Goal: Information Seeking & Learning: Learn about a topic

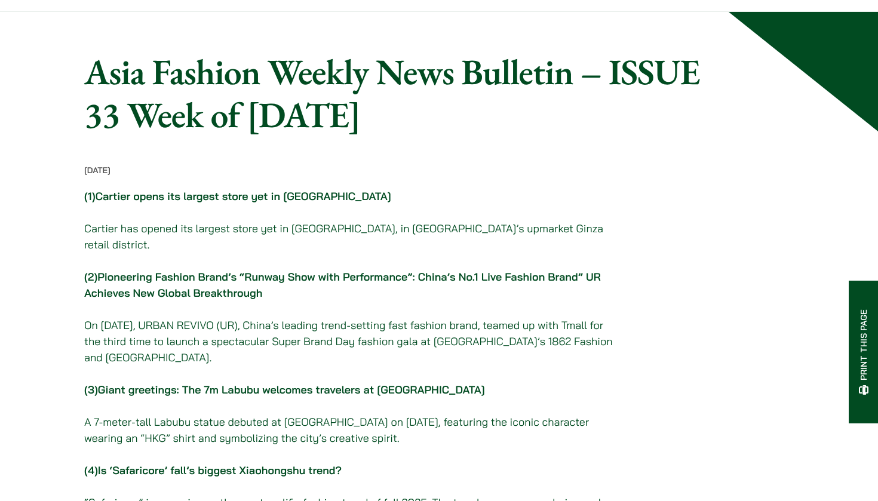
scroll to position [56, 0]
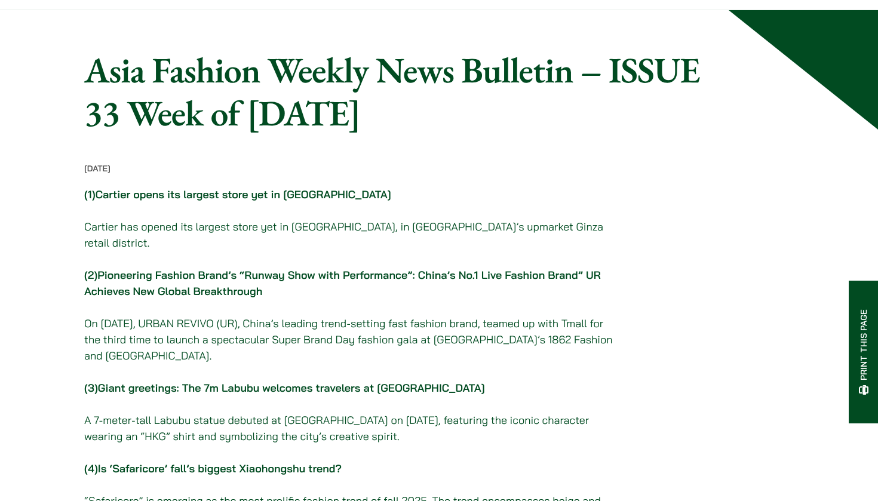
click at [131, 381] on link "Giant greetings: The 7m Labubu welcomes travelers at [GEOGRAPHIC_DATA]" at bounding box center [291, 388] width 387 height 14
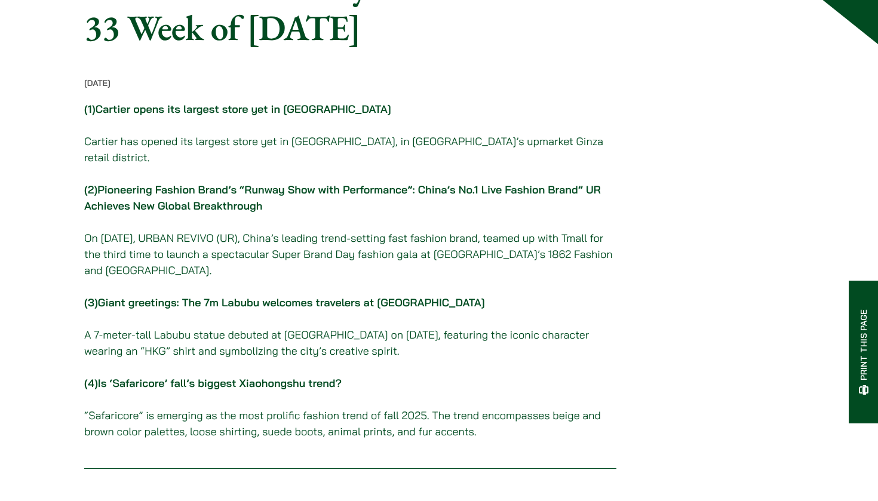
scroll to position [144, 0]
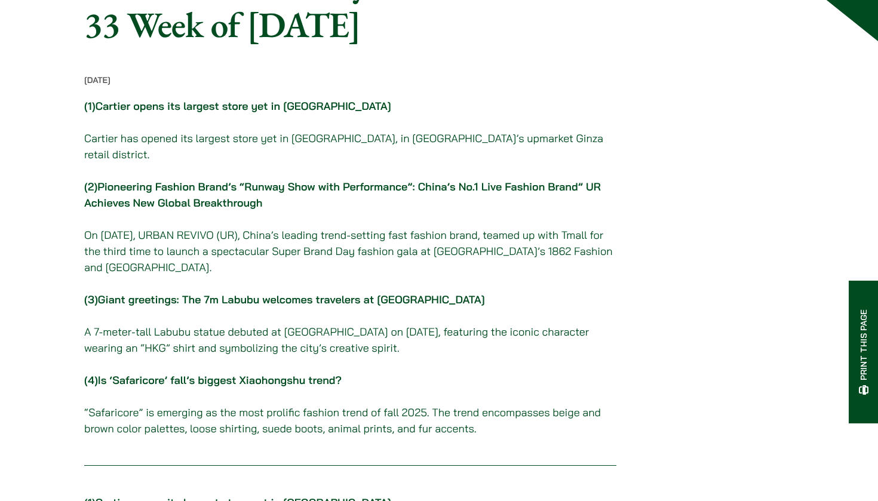
click at [131, 379] on link "Is ‘Safaricore’ fall’s biggest Xiaohongshu trend?" at bounding box center [220, 380] width 244 height 14
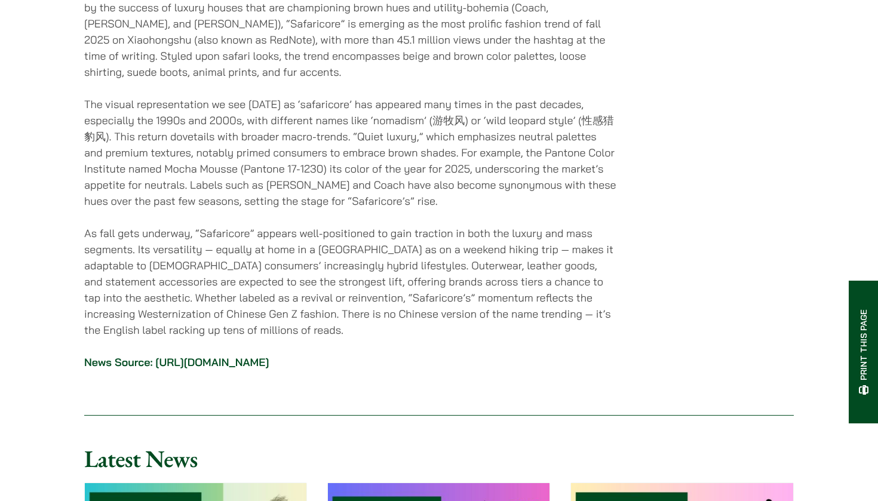
scroll to position [3412, 0]
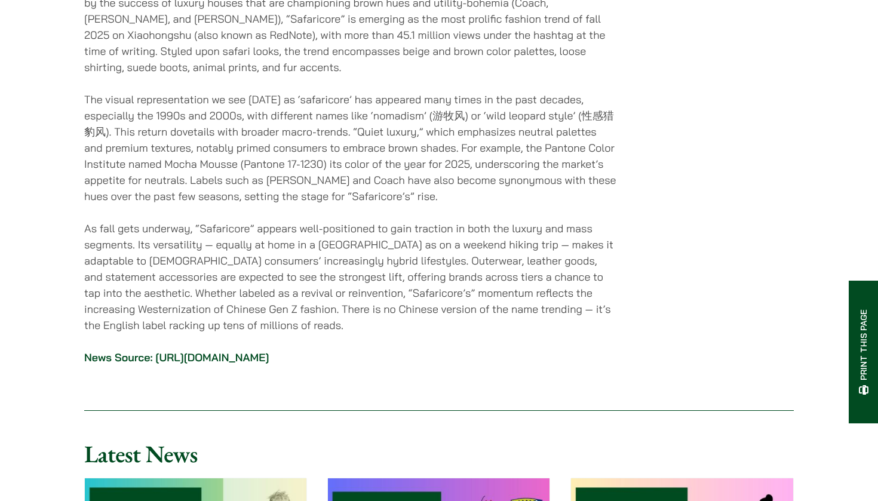
click at [201, 351] on link "[URL][DOMAIN_NAME]" at bounding box center [211, 358] width 113 height 14
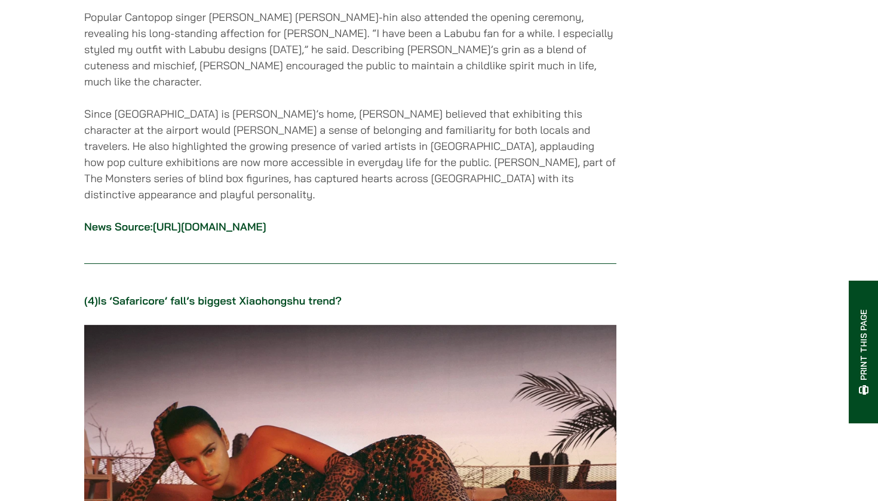
scroll to position [2672, 0]
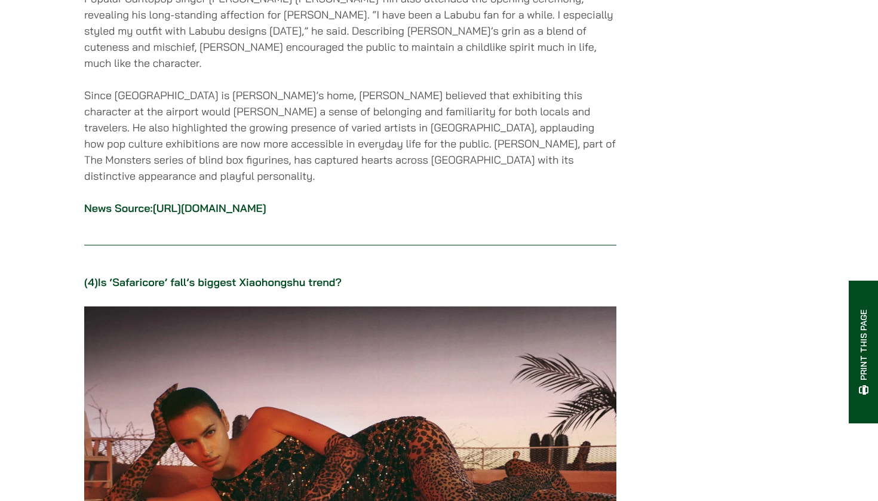
click at [130, 276] on link "Is ‘Safaricore’ fall’s biggest Xiaohongshu trend?" at bounding box center [220, 282] width 244 height 14
drag, startPoint x: 119, startPoint y: 280, endPoint x: 339, endPoint y: 254, distance: 221.3
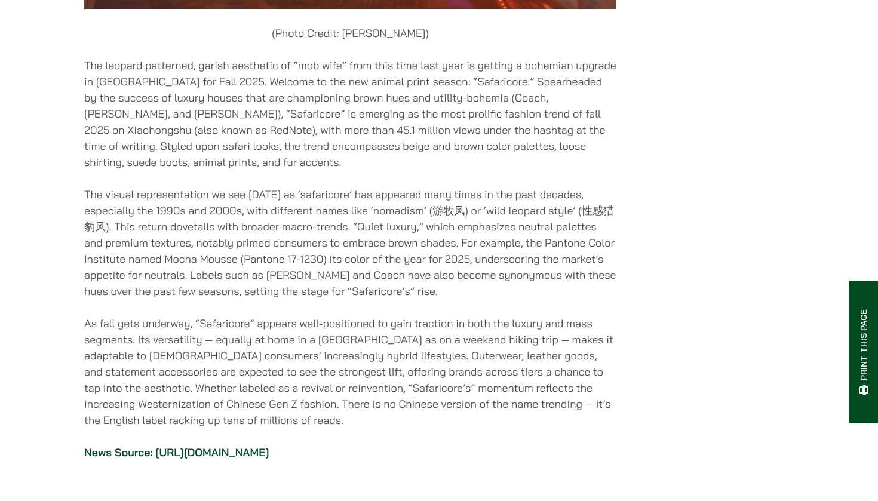
scroll to position [3318, 0]
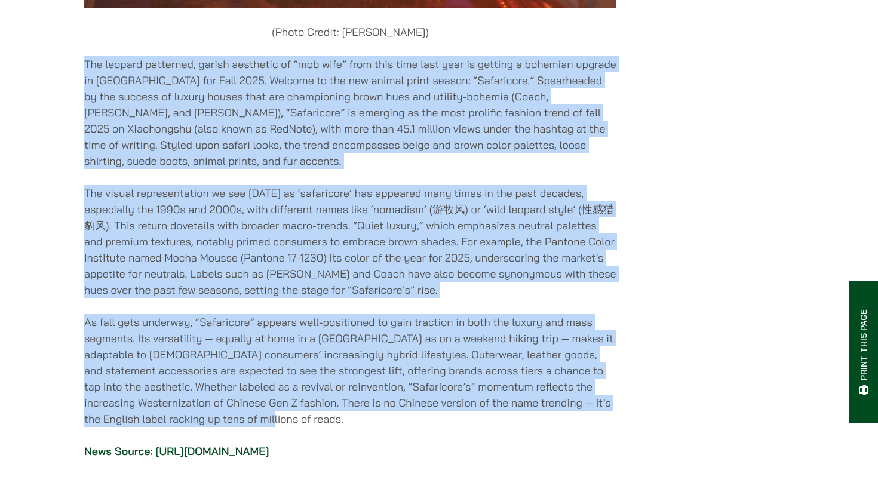
drag, startPoint x: 87, startPoint y: 56, endPoint x: 489, endPoint y: 413, distance: 537.4
copy div "Lor ipsumdo sitametco, adipis elitseddo ei “tem inci” utla etdo magn aliq enim …"
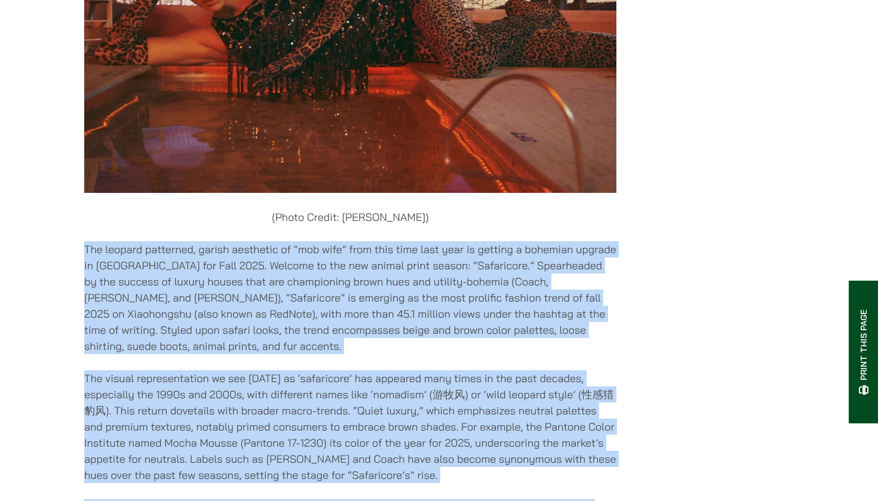
scroll to position [3017, 0]
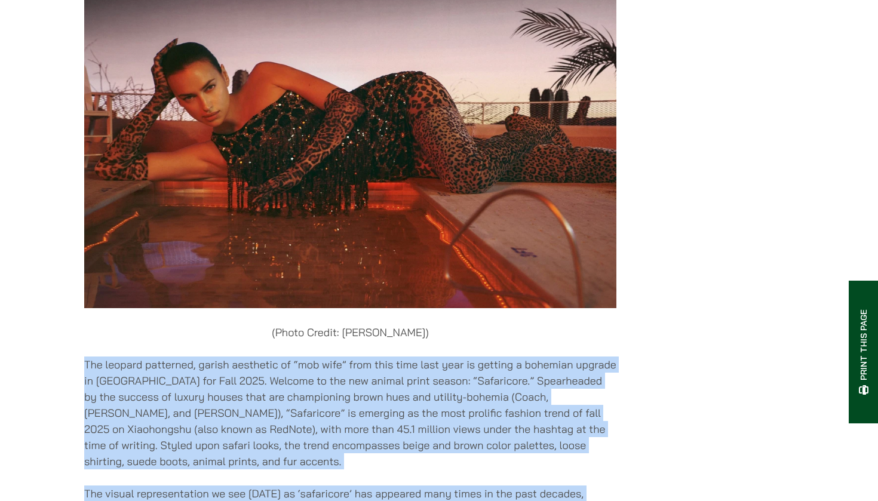
click at [453, 250] on img at bounding box center [350, 134] width 532 height 347
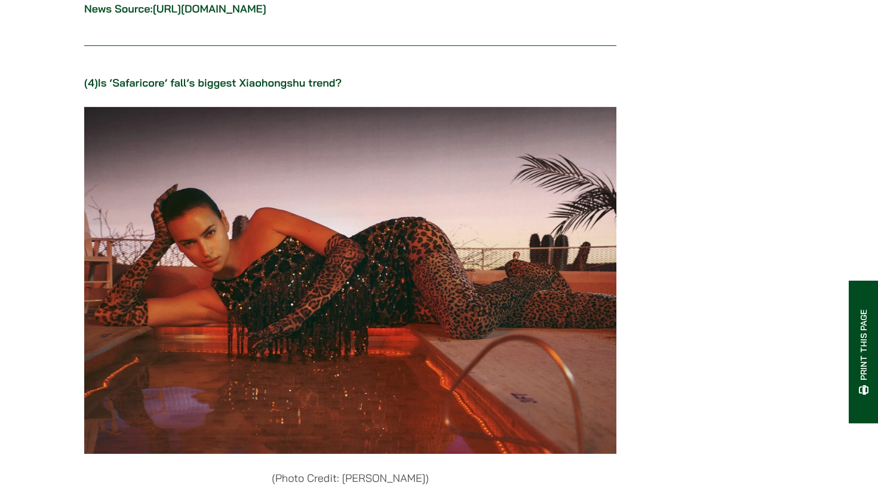
scroll to position [2864, 0]
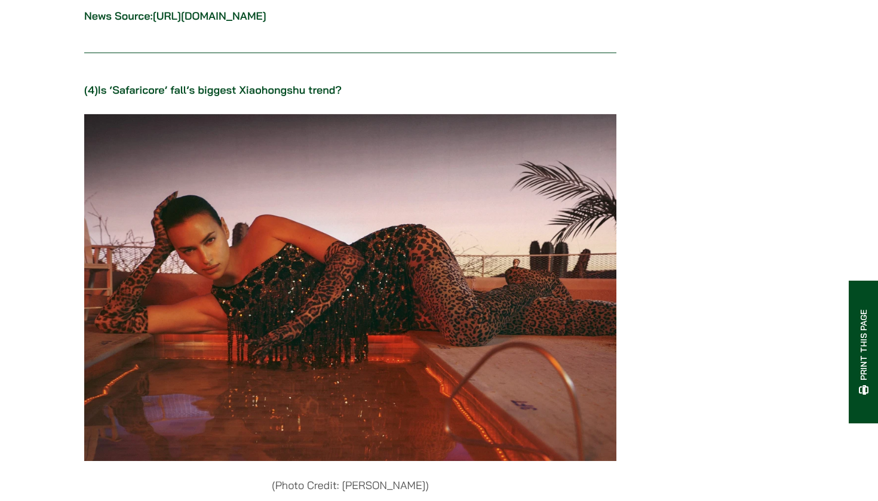
click at [448, 246] on img at bounding box center [350, 287] width 532 height 347
click at [412, 266] on img at bounding box center [350, 287] width 532 height 347
click at [290, 209] on img at bounding box center [350, 287] width 532 height 347
click at [524, 384] on img at bounding box center [350, 287] width 532 height 347
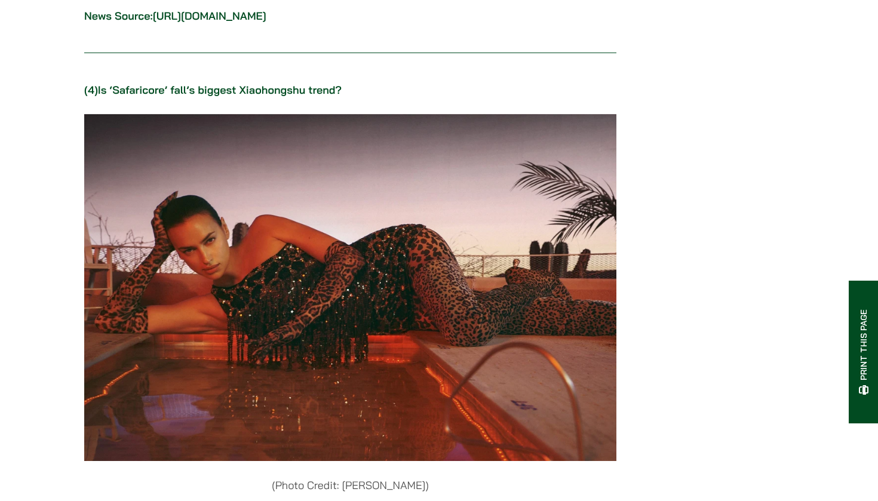
click at [524, 384] on img at bounding box center [350, 287] width 532 height 347
click at [579, 392] on img at bounding box center [350, 287] width 532 height 347
drag, startPoint x: 526, startPoint y: 350, endPoint x: 336, endPoint y: 221, distance: 229.1
drag, startPoint x: 427, startPoint y: 224, endPoint x: 757, endPoint y: 65, distance: 366.8
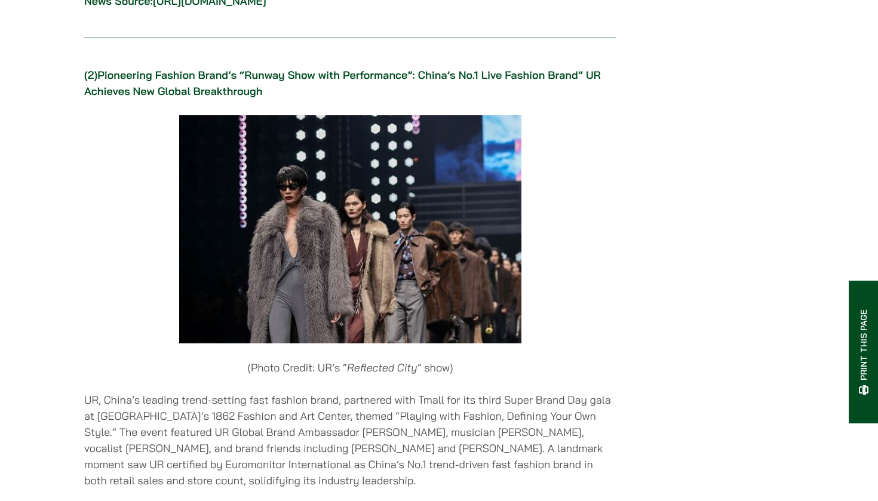
scroll to position [1250, 0]
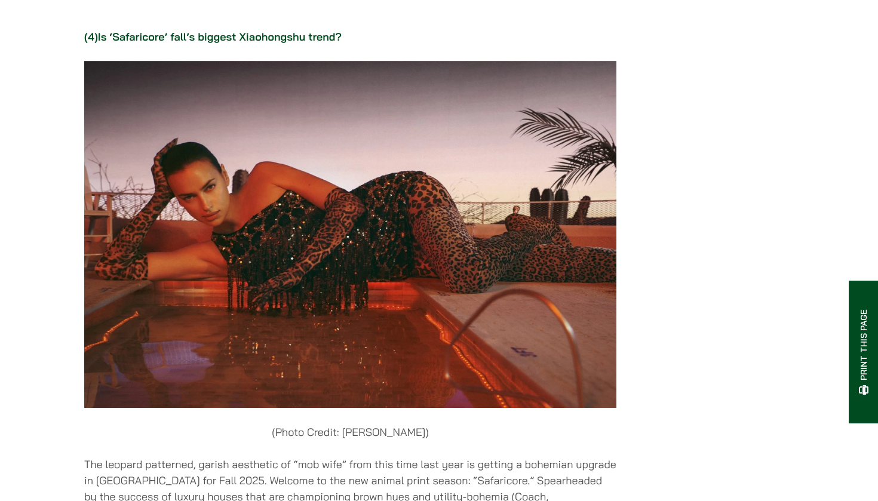
scroll to position [2901, 0]
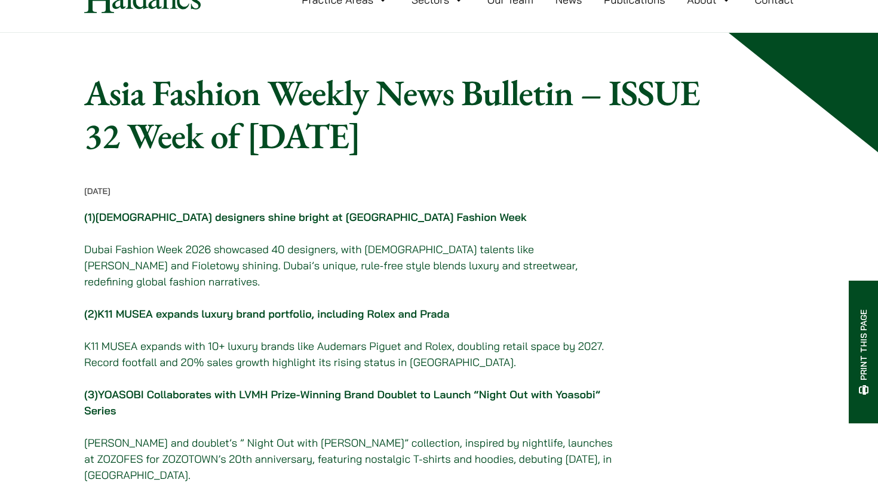
scroll to position [31, 0]
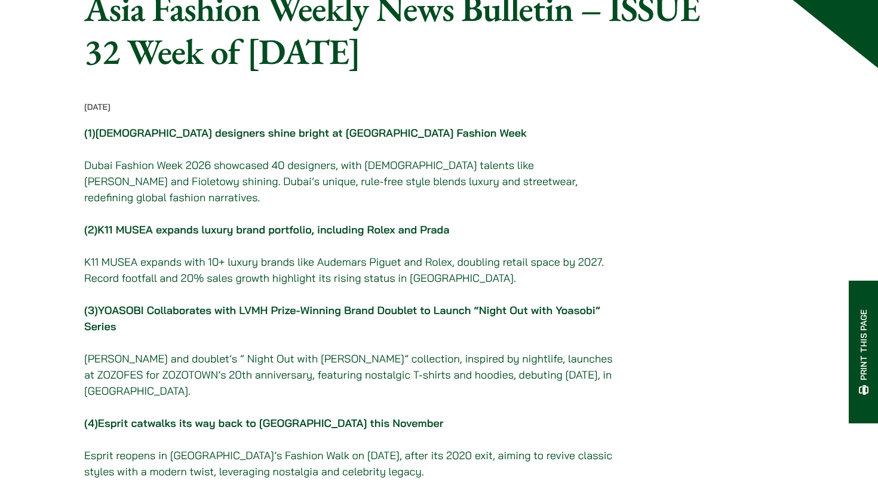
scroll to position [134, 0]
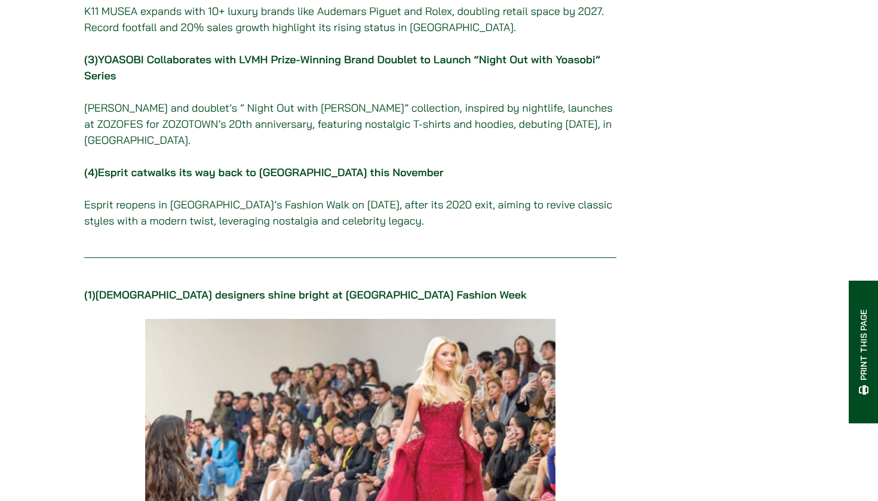
scroll to position [369, 0]
click at [316, 301] on link "[DEMOGRAPHIC_DATA] designers shine bright at [GEOGRAPHIC_DATA] Fashion Week" at bounding box center [311, 294] width 431 height 14
click at [317, 301] on link "[DEMOGRAPHIC_DATA] designers shine bright at [GEOGRAPHIC_DATA] Fashion Week" at bounding box center [311, 294] width 431 height 14
click at [318, 301] on link "[DEMOGRAPHIC_DATA] designers shine bright at [GEOGRAPHIC_DATA] Fashion Week" at bounding box center [311, 294] width 431 height 14
click at [318, 301] on link "South Asian designers shine bright at Dubai Fashion Week" at bounding box center [311, 294] width 431 height 14
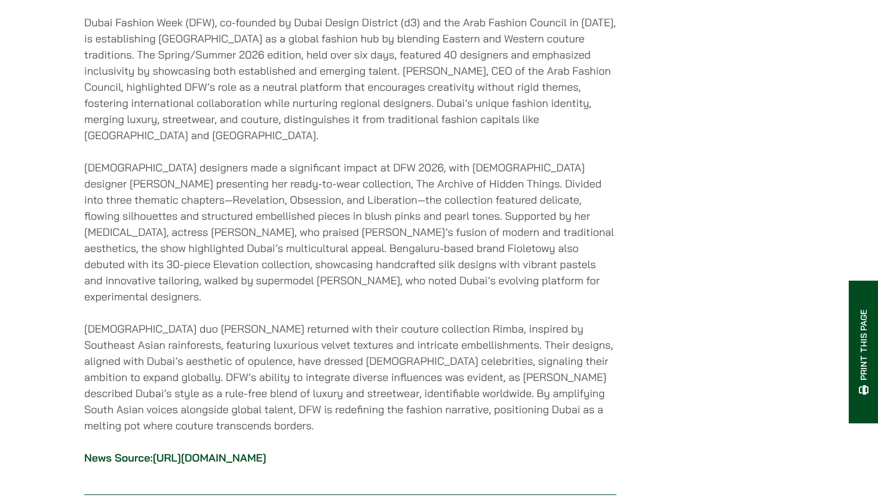
scroll to position [1048, 0]
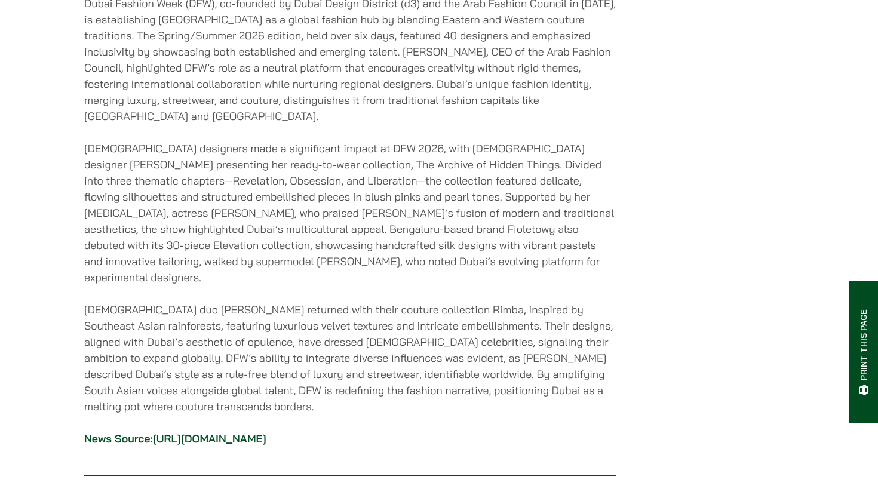
click at [266, 432] on link "https://sundayguardianlive.com/feature/south-asian-designers-shine-bright-at-du…" at bounding box center [209, 439] width 113 height 14
